Goal: Task Accomplishment & Management: Manage account settings

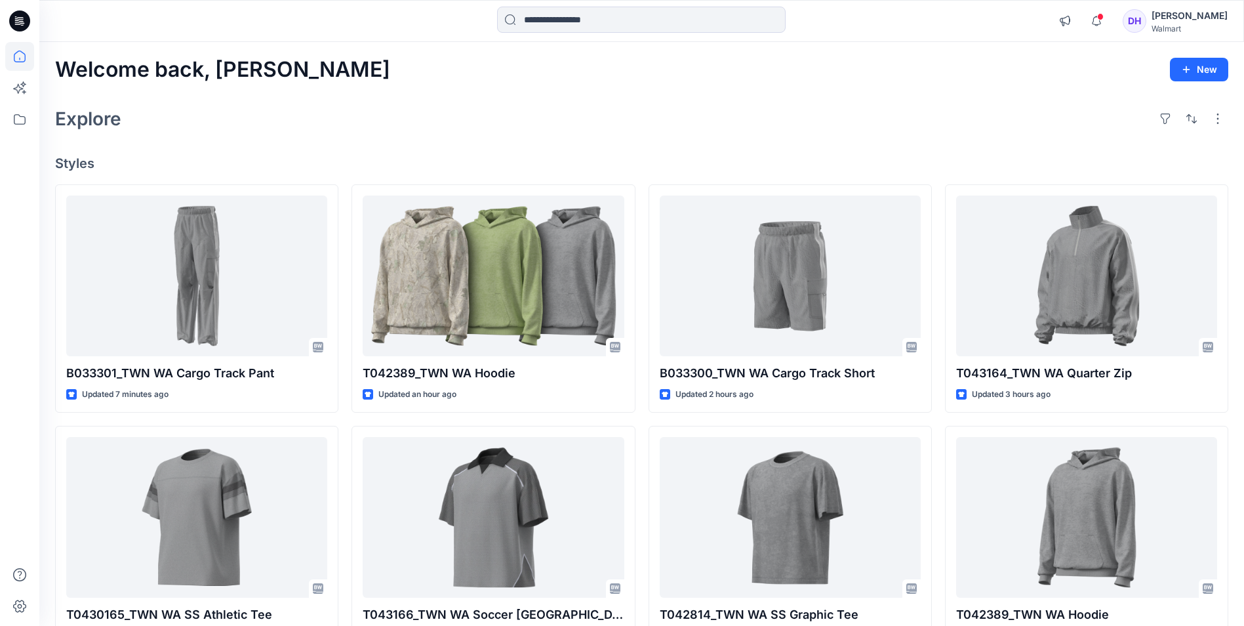
click at [1193, 19] on div "[PERSON_NAME]" at bounding box center [1190, 16] width 76 height 16
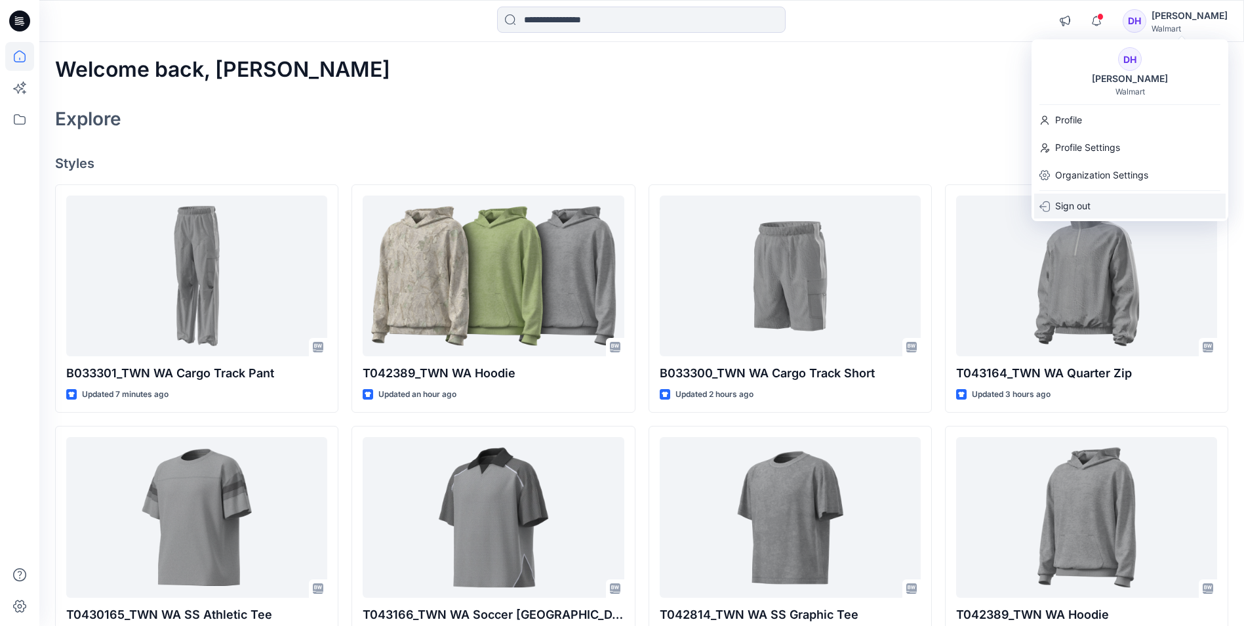
click at [1085, 207] on p "Sign out" at bounding box center [1072, 205] width 35 height 25
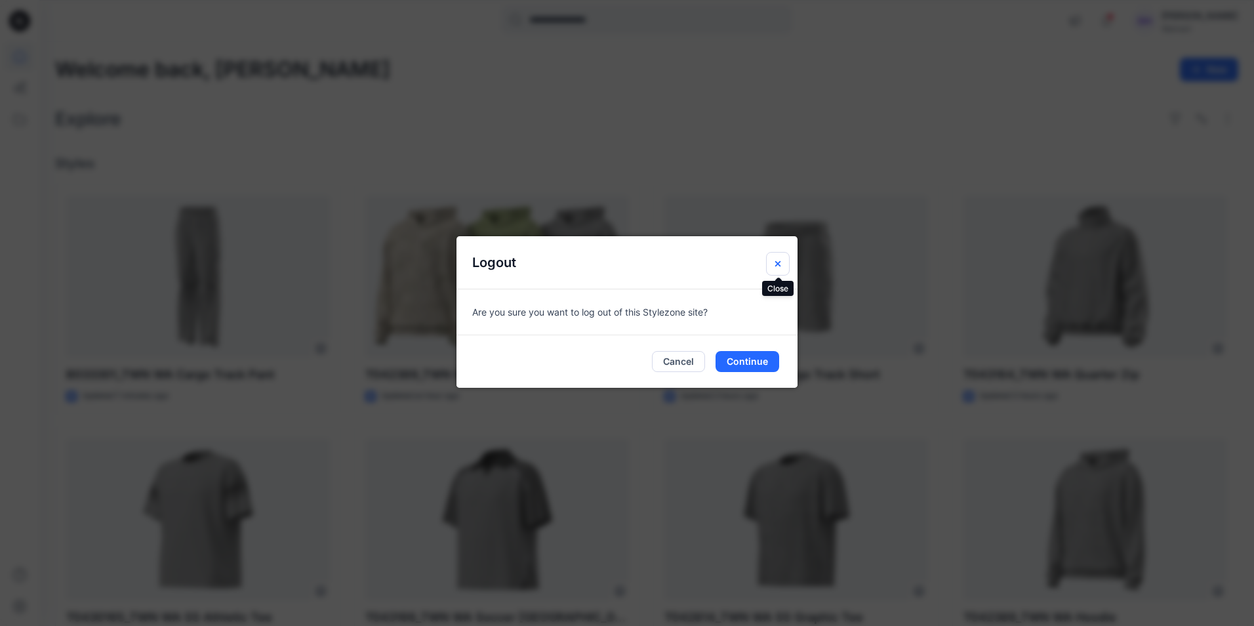
click at [775, 264] on icon "Close" at bounding box center [778, 263] width 10 height 10
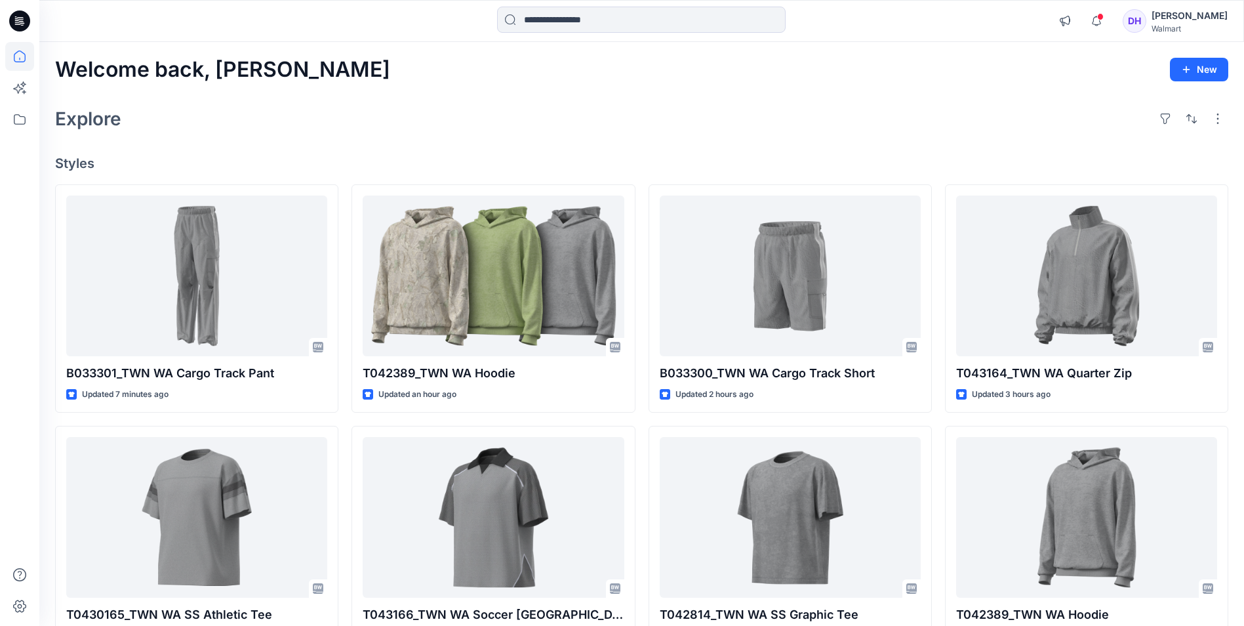
click at [844, 106] on div "Explore" at bounding box center [641, 118] width 1173 height 31
click at [1194, 23] on div "[PERSON_NAME]" at bounding box center [1190, 16] width 76 height 16
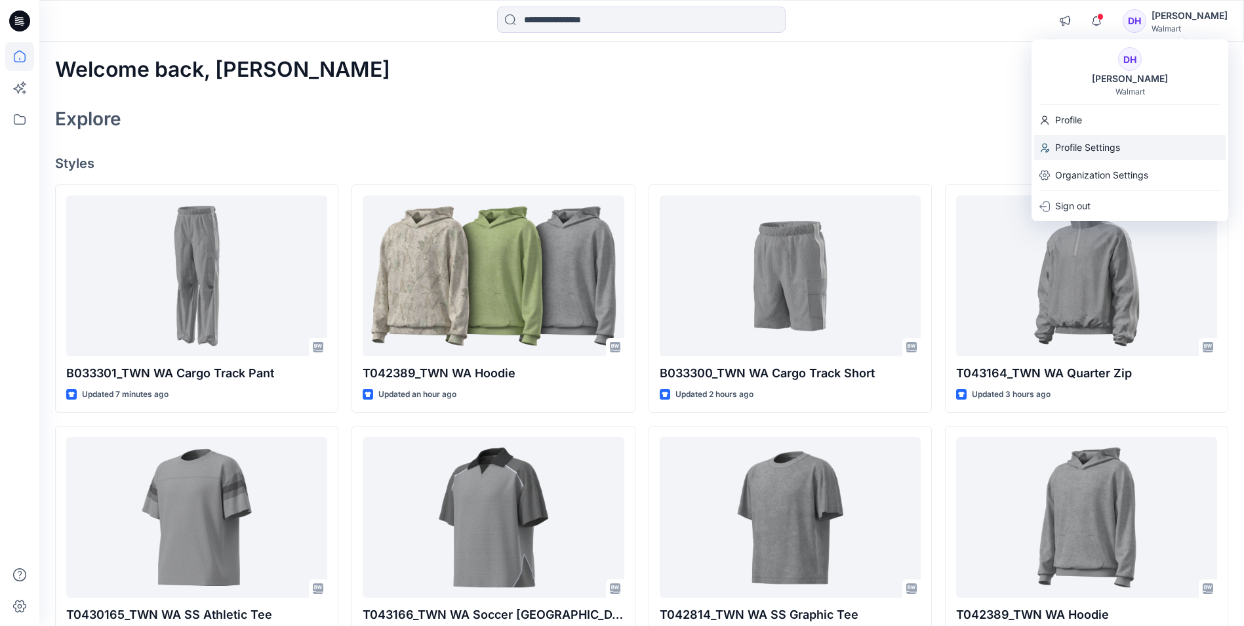
click at [1088, 148] on p "Profile Settings" at bounding box center [1087, 147] width 65 height 25
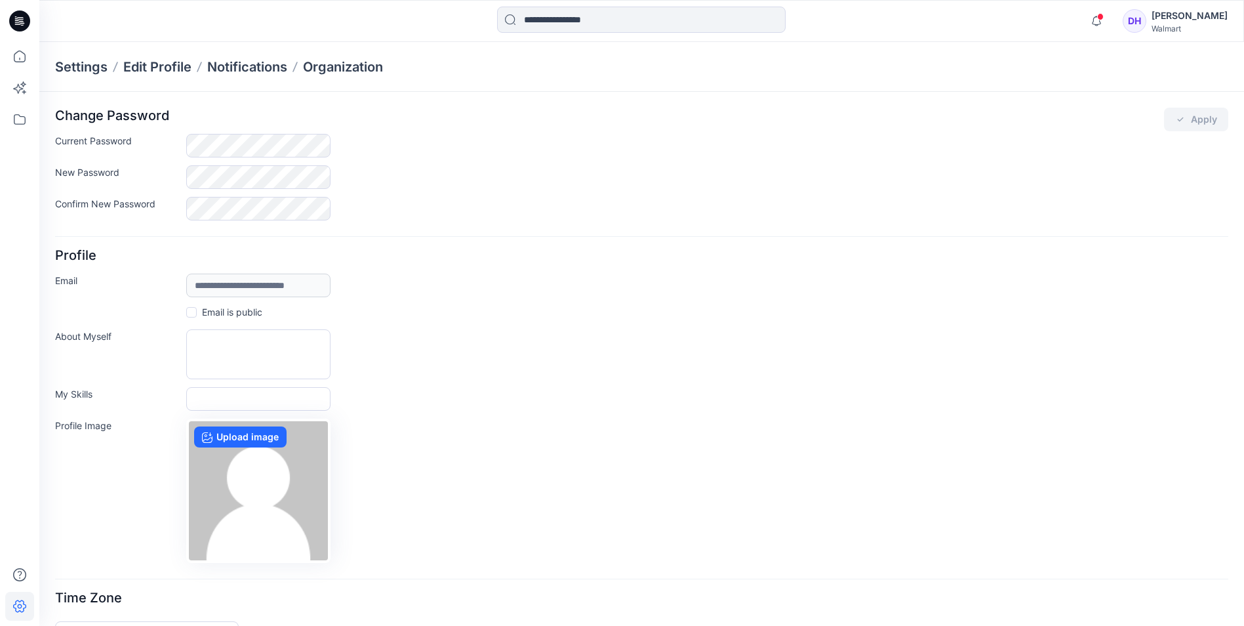
click at [1180, 24] on div "Walmart" at bounding box center [1190, 29] width 76 height 10
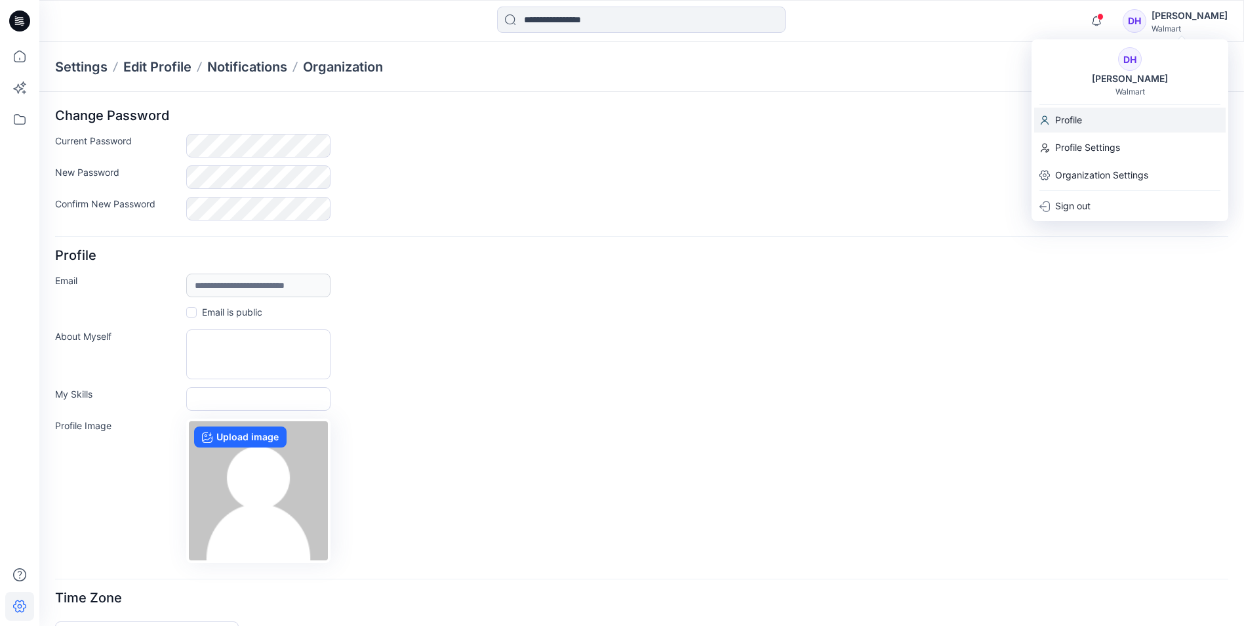
click at [1072, 122] on p "Profile" at bounding box center [1068, 120] width 27 height 25
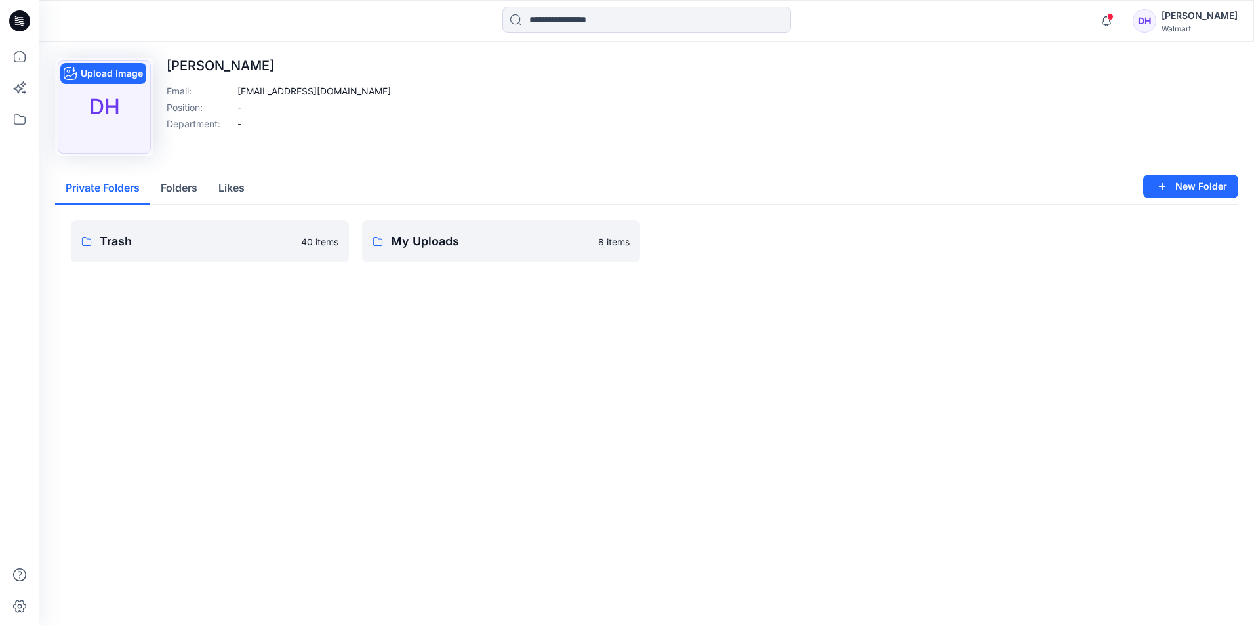
click at [111, 119] on div "DH" at bounding box center [104, 106] width 93 height 93
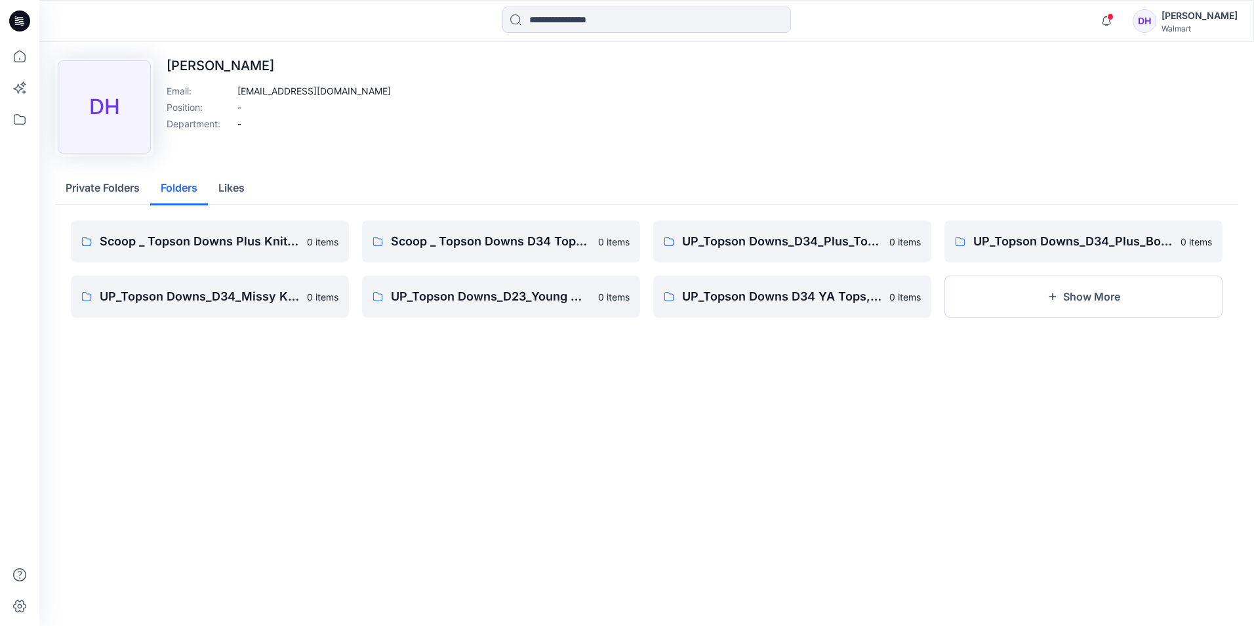
click at [182, 192] on button "Folders" at bounding box center [179, 188] width 58 height 33
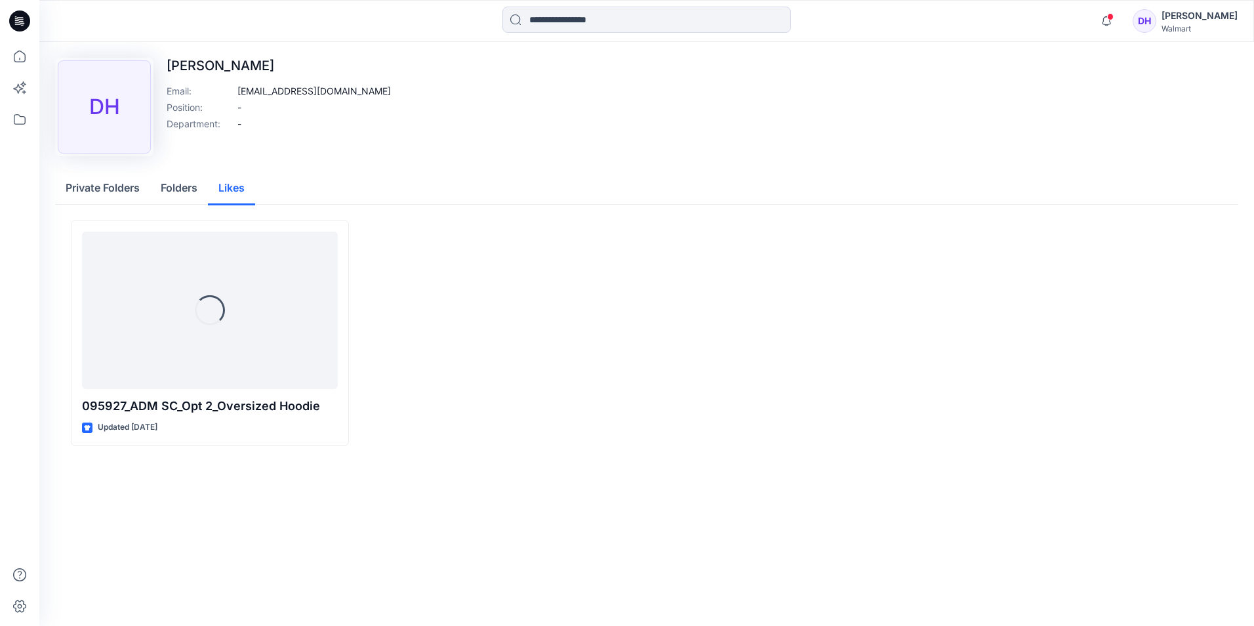
click at [233, 184] on button "Likes" at bounding box center [231, 188] width 47 height 33
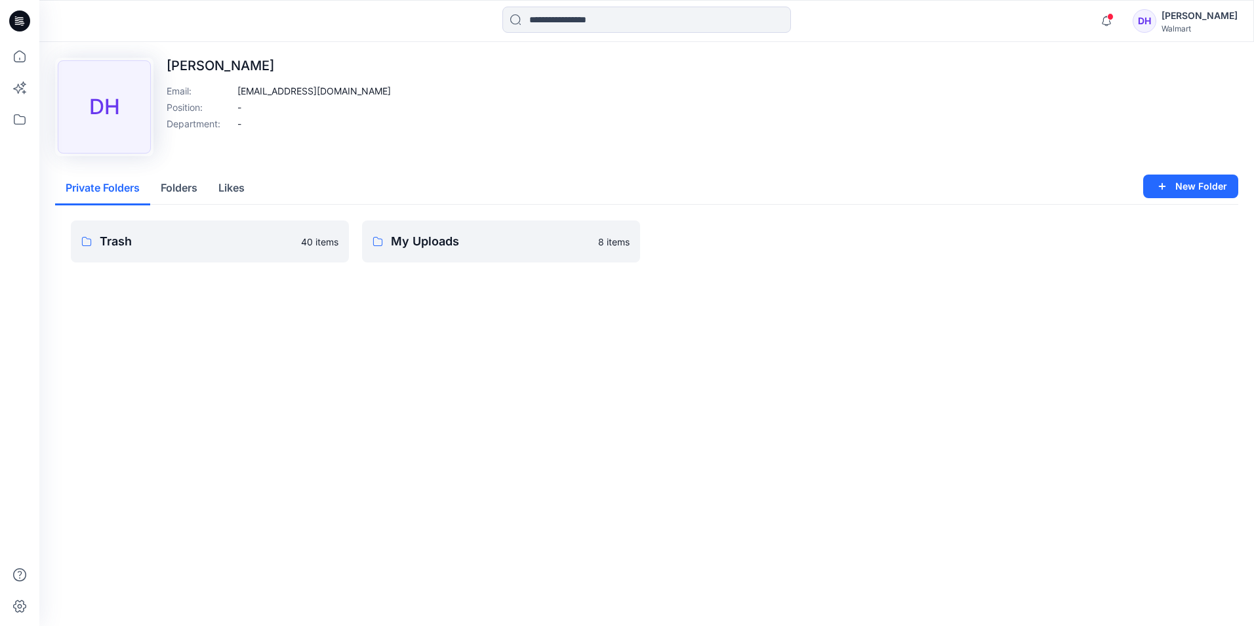
click at [87, 188] on button "Private Folders" at bounding box center [102, 188] width 95 height 33
click at [1201, 29] on div "Walmart" at bounding box center [1199, 29] width 76 height 10
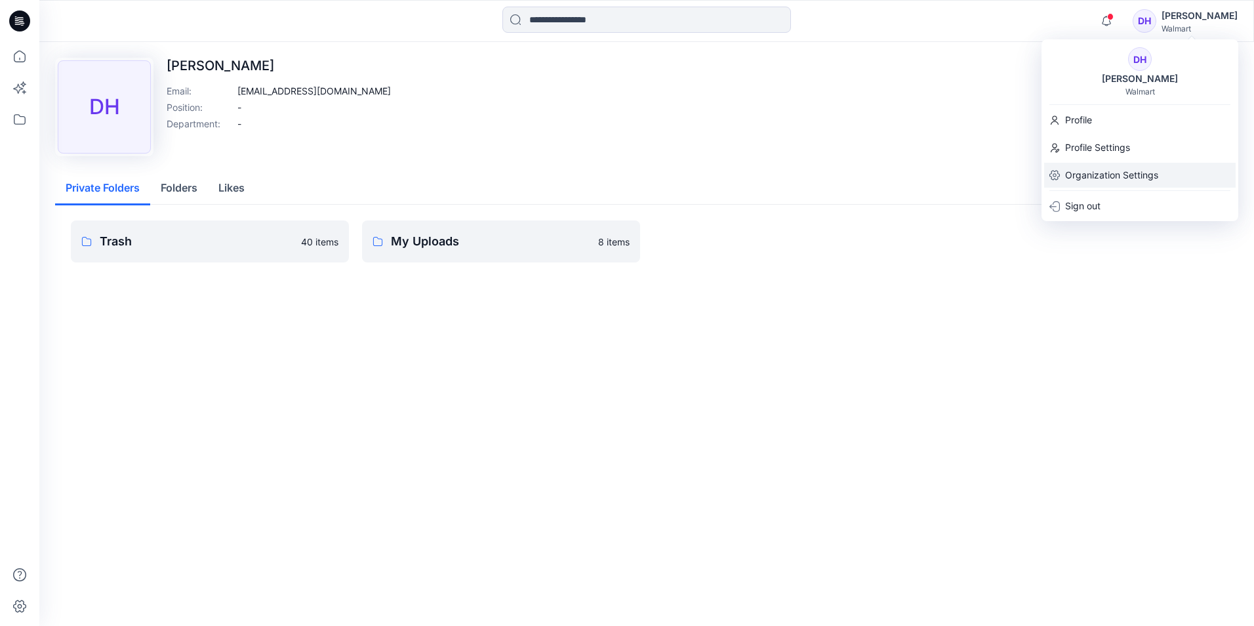
click at [1116, 171] on p "Organization Settings" at bounding box center [1111, 175] width 93 height 25
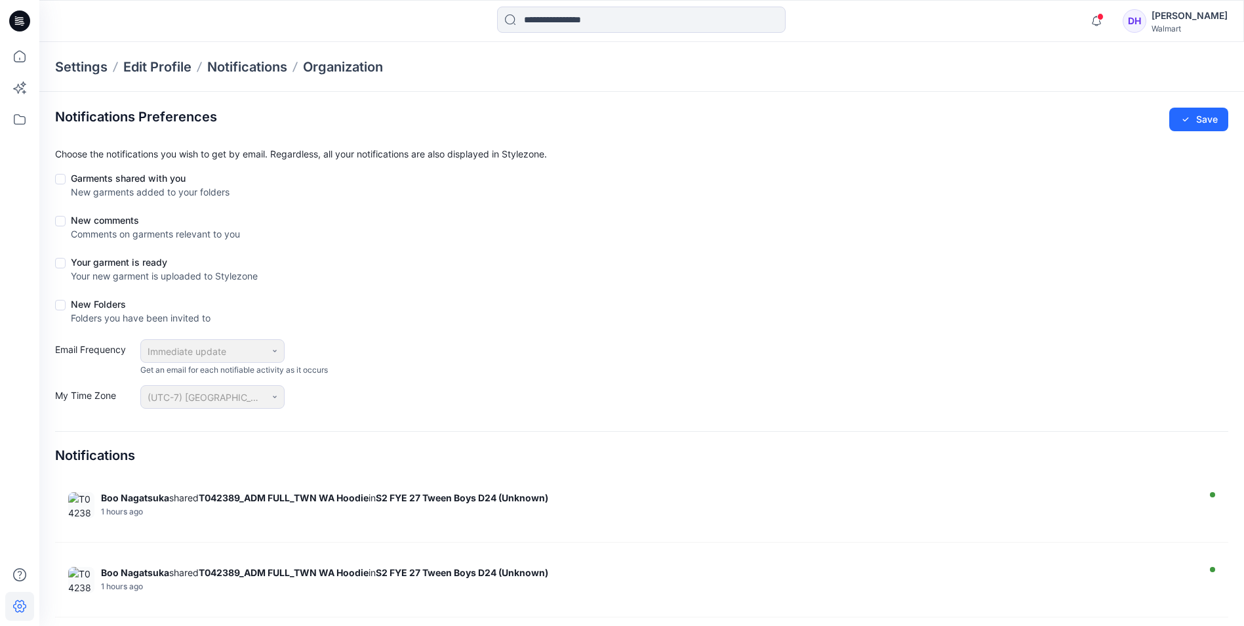
click at [58, 178] on span at bounding box center [60, 179] width 10 height 10
click at [58, 312] on div at bounding box center [63, 315] width 16 height 30
click at [61, 303] on span at bounding box center [60, 305] width 10 height 10
click at [59, 259] on span at bounding box center [60, 263] width 10 height 10
click at [60, 218] on span at bounding box center [60, 221] width 10 height 10
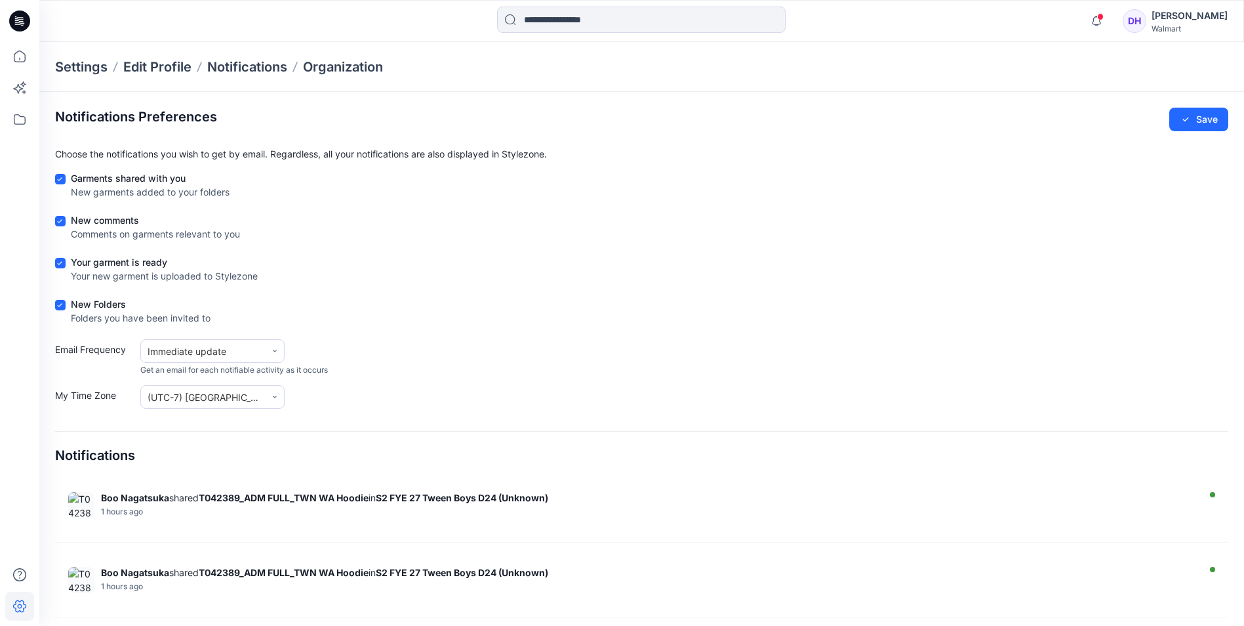
click at [822, 344] on div "Email Frequency Immediate update Get an email for each notifiable activity as i…" at bounding box center [641, 357] width 1173 height 37
click at [1201, 121] on button "Save" at bounding box center [1198, 120] width 59 height 24
